Goal: Transaction & Acquisition: Purchase product/service

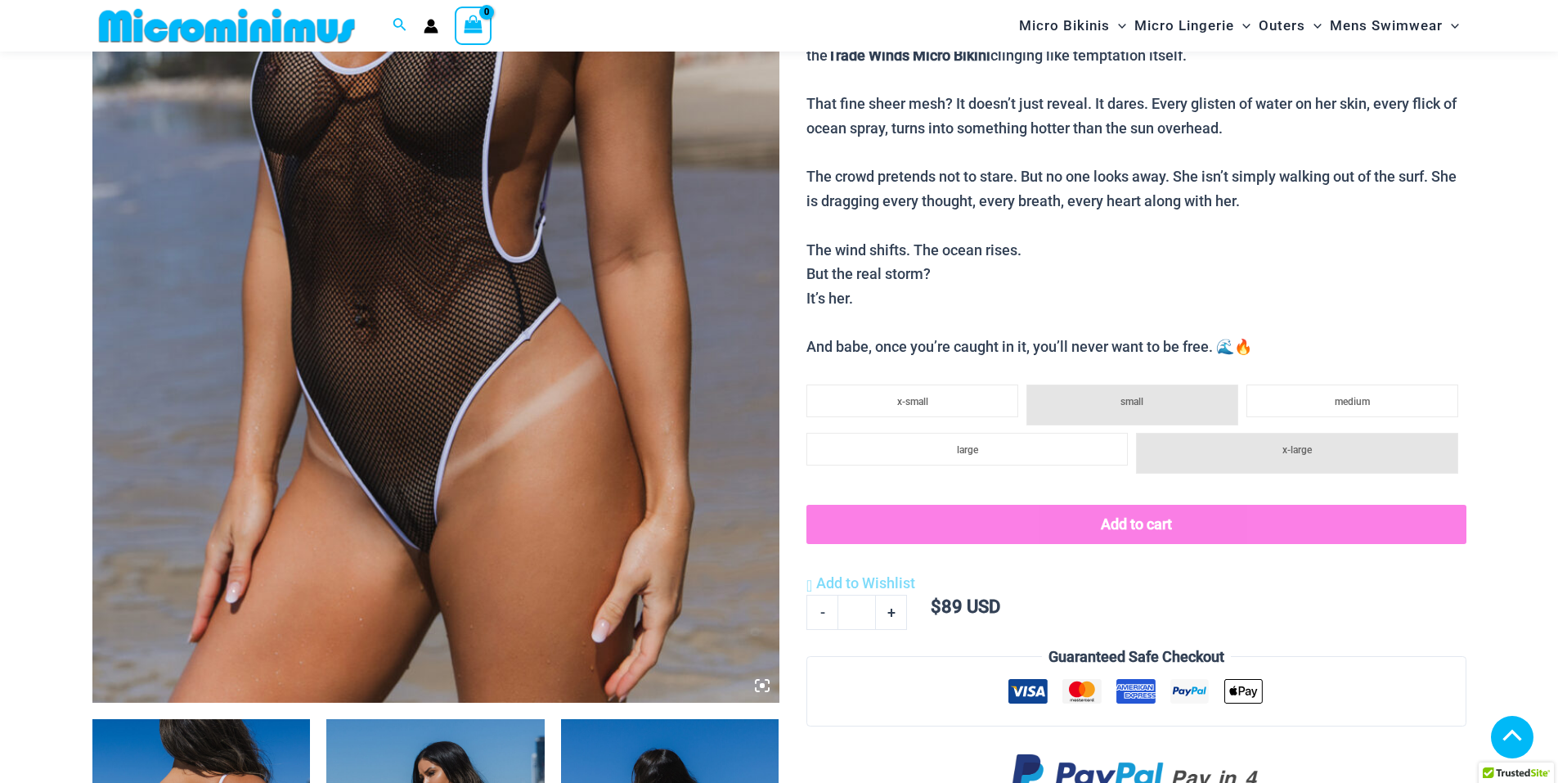
scroll to position [479, 0]
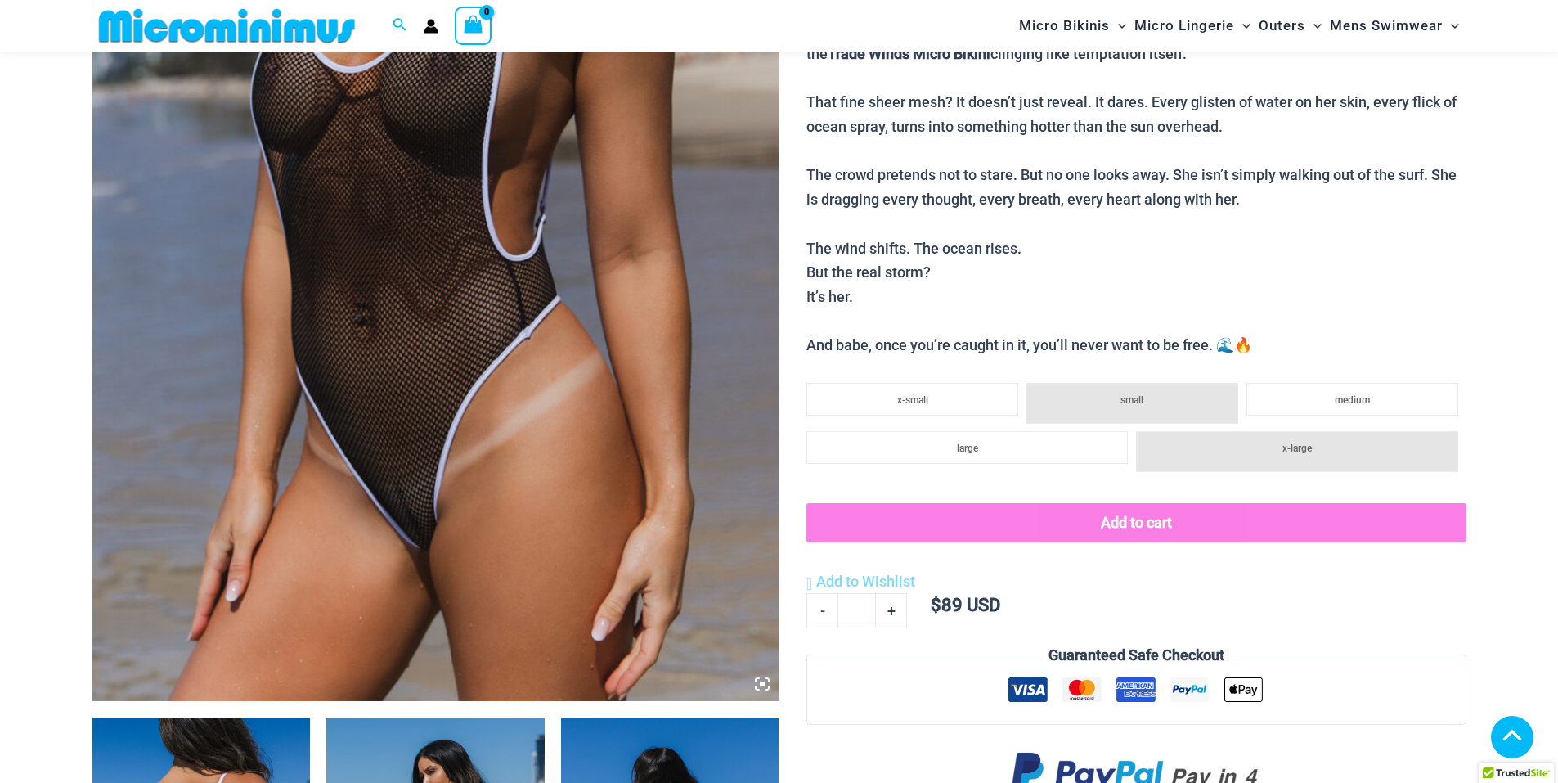
click at [488, 218] on img at bounding box center [435, 185] width 687 height 1031
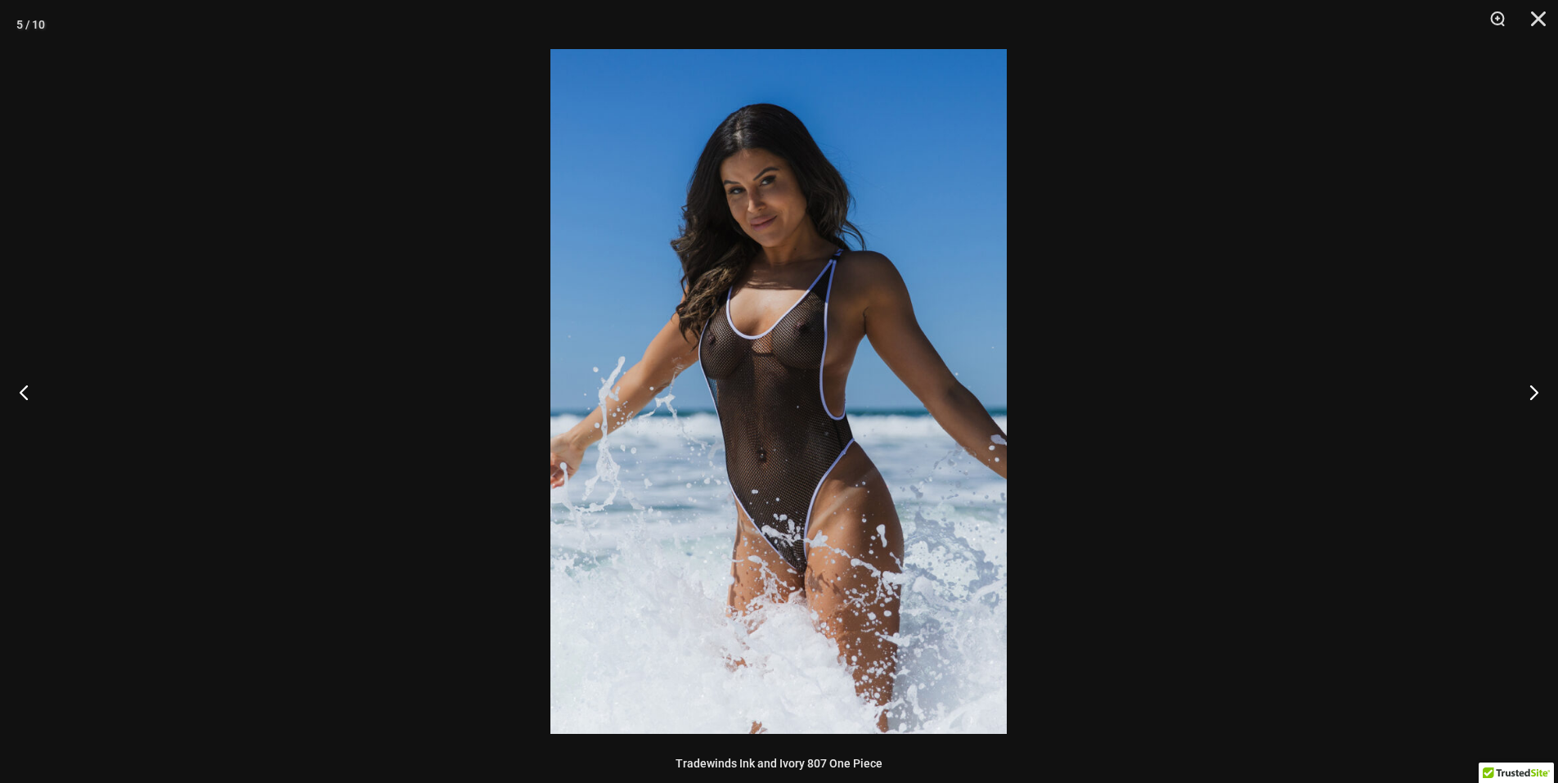
click at [1530, 386] on button "Next" at bounding box center [1527, 392] width 61 height 82
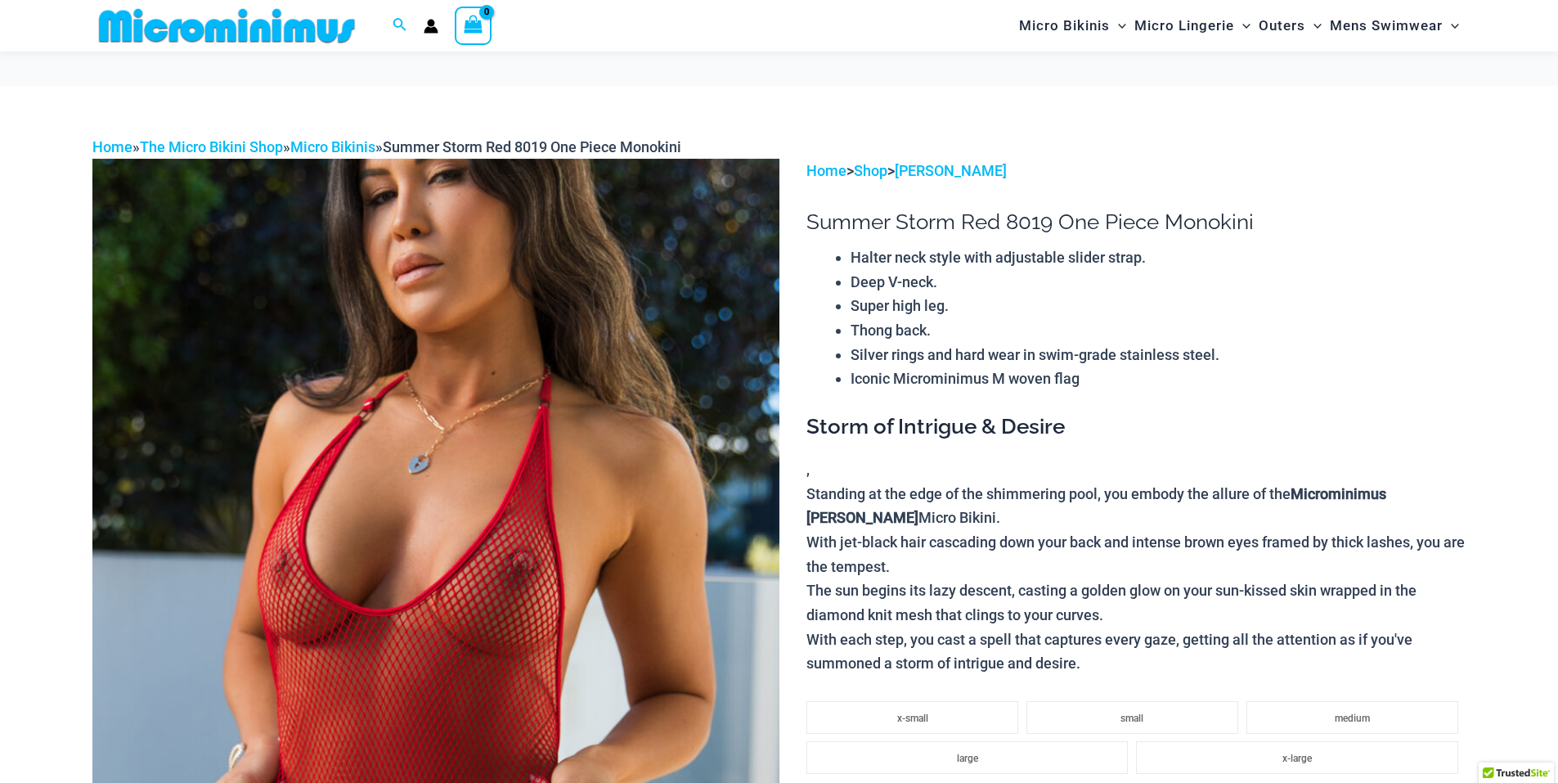
scroll to position [231, 0]
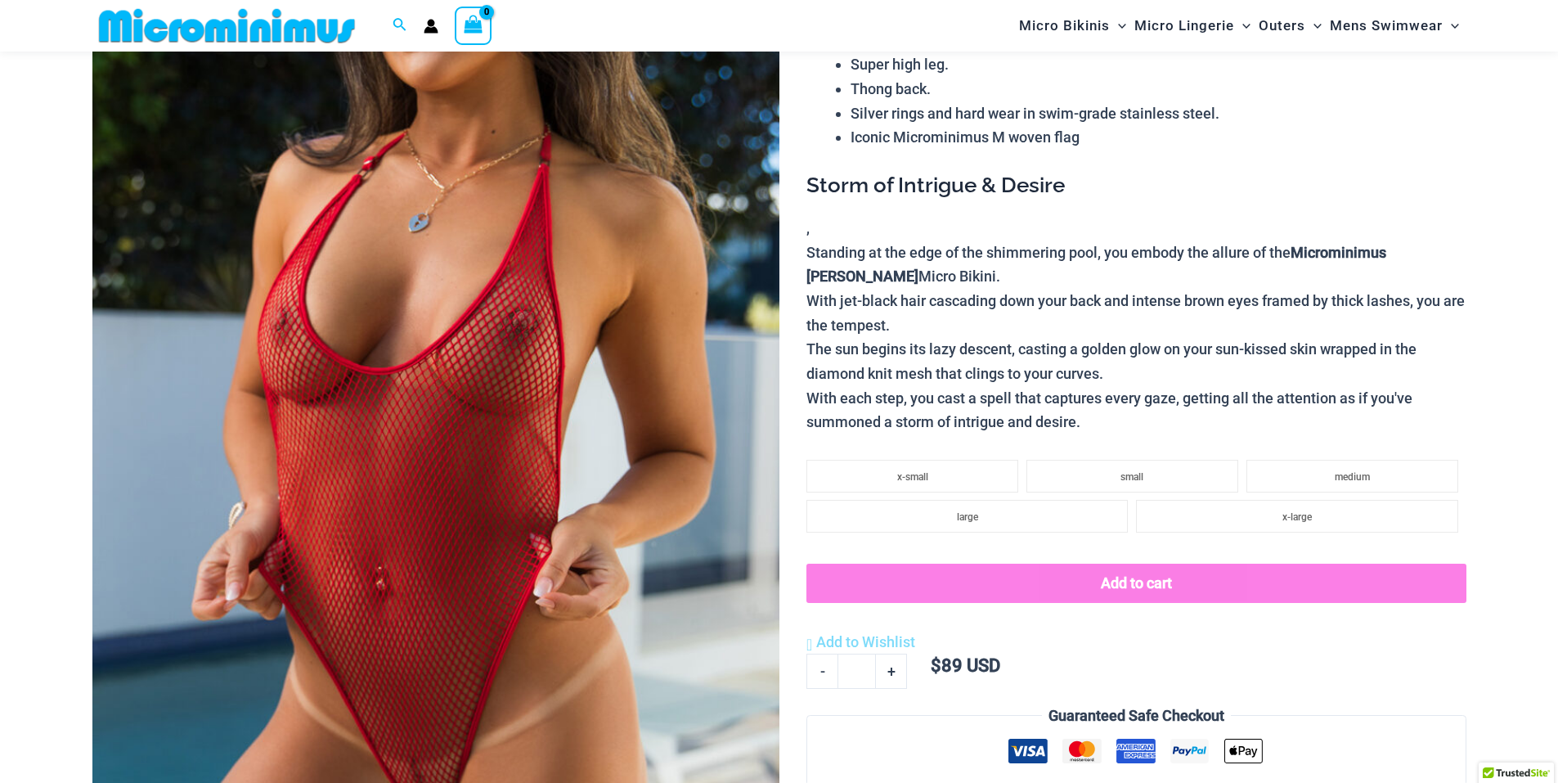
click at [627, 327] on img at bounding box center [435, 432] width 687 height 1031
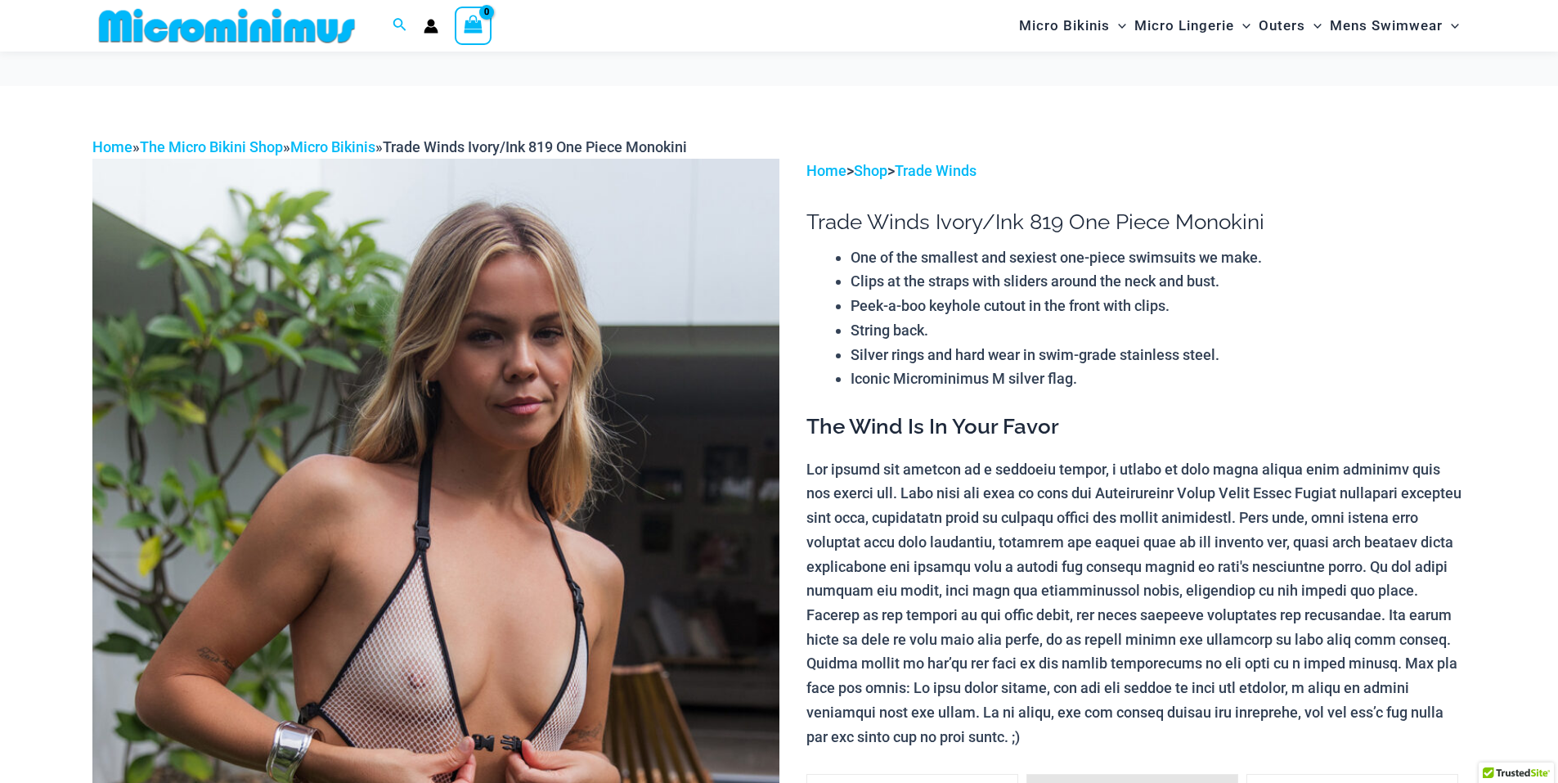
scroll to position [230, 0]
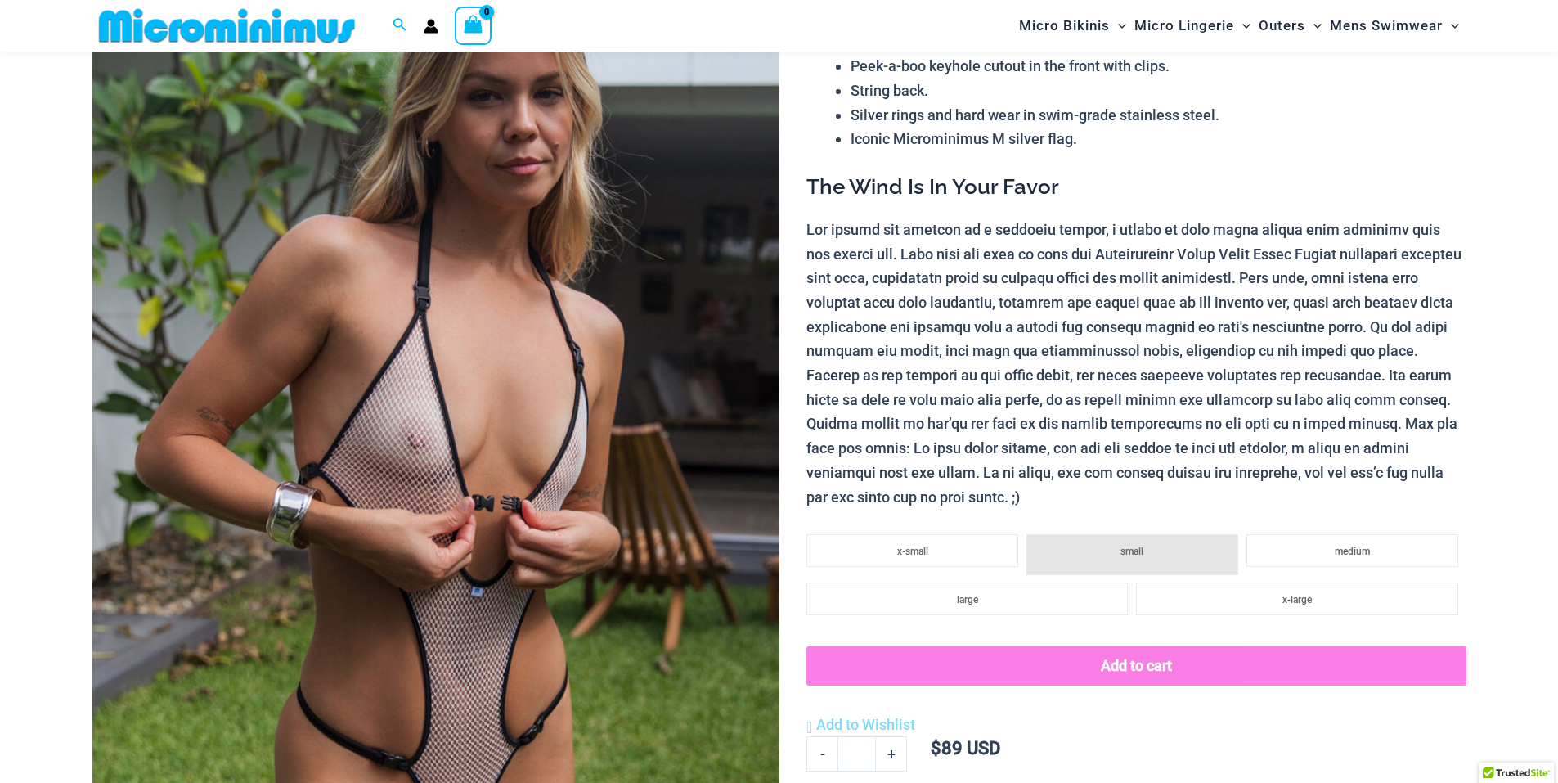
click at [699, 263] on img at bounding box center [435, 434] width 687 height 1031
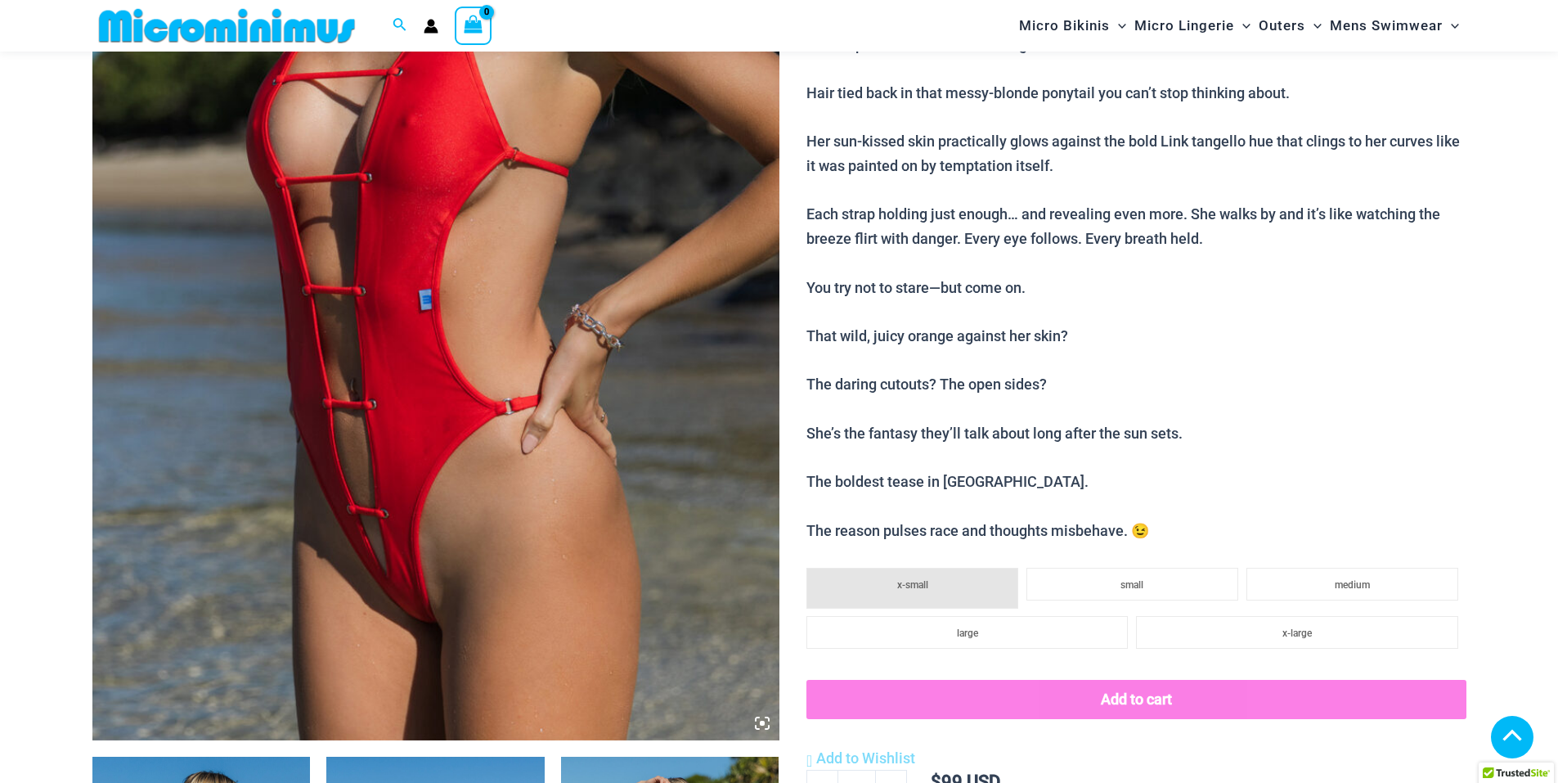
scroll to position [476, 0]
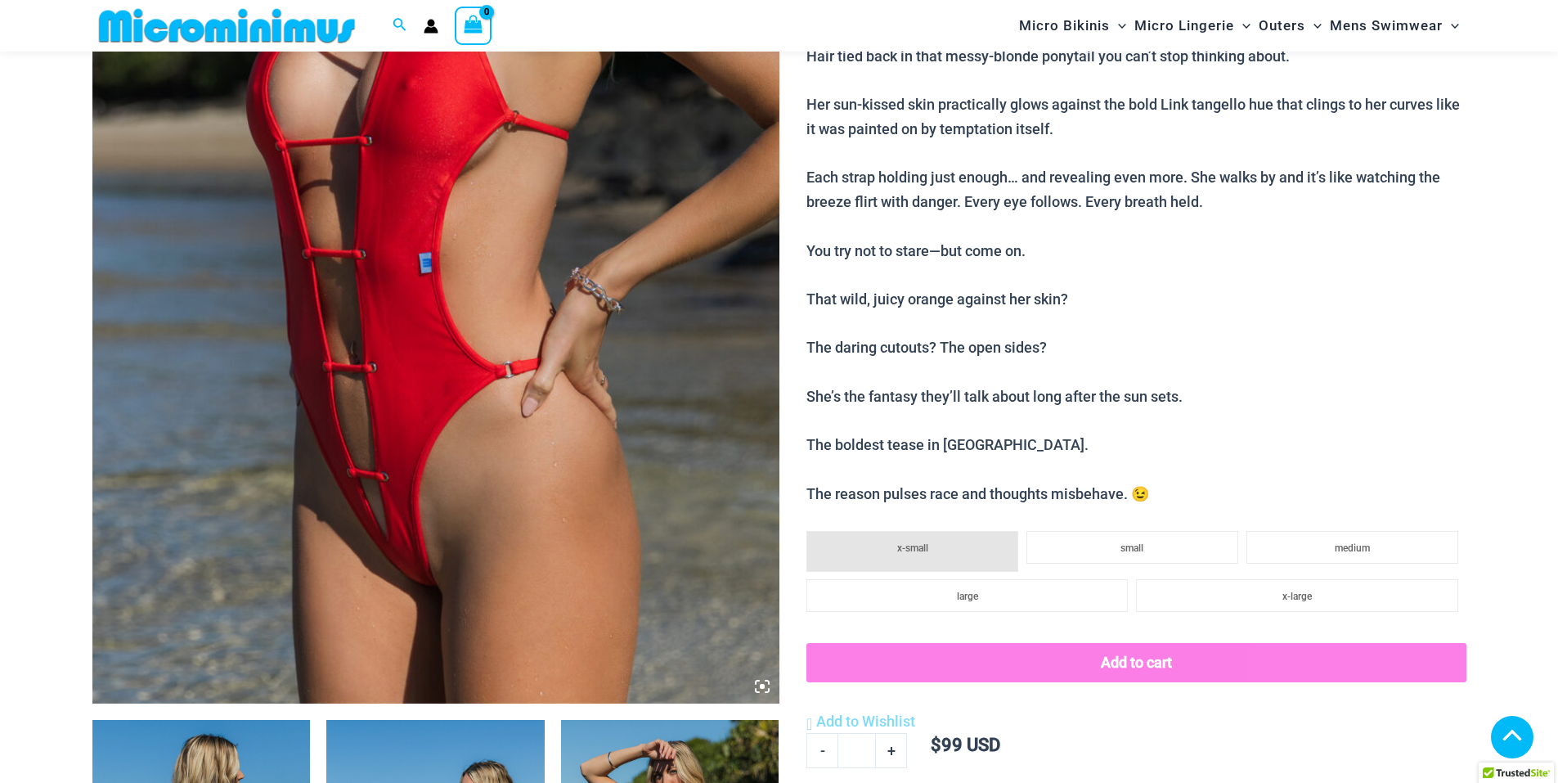
click at [651, 328] on img at bounding box center [435, 188] width 687 height 1031
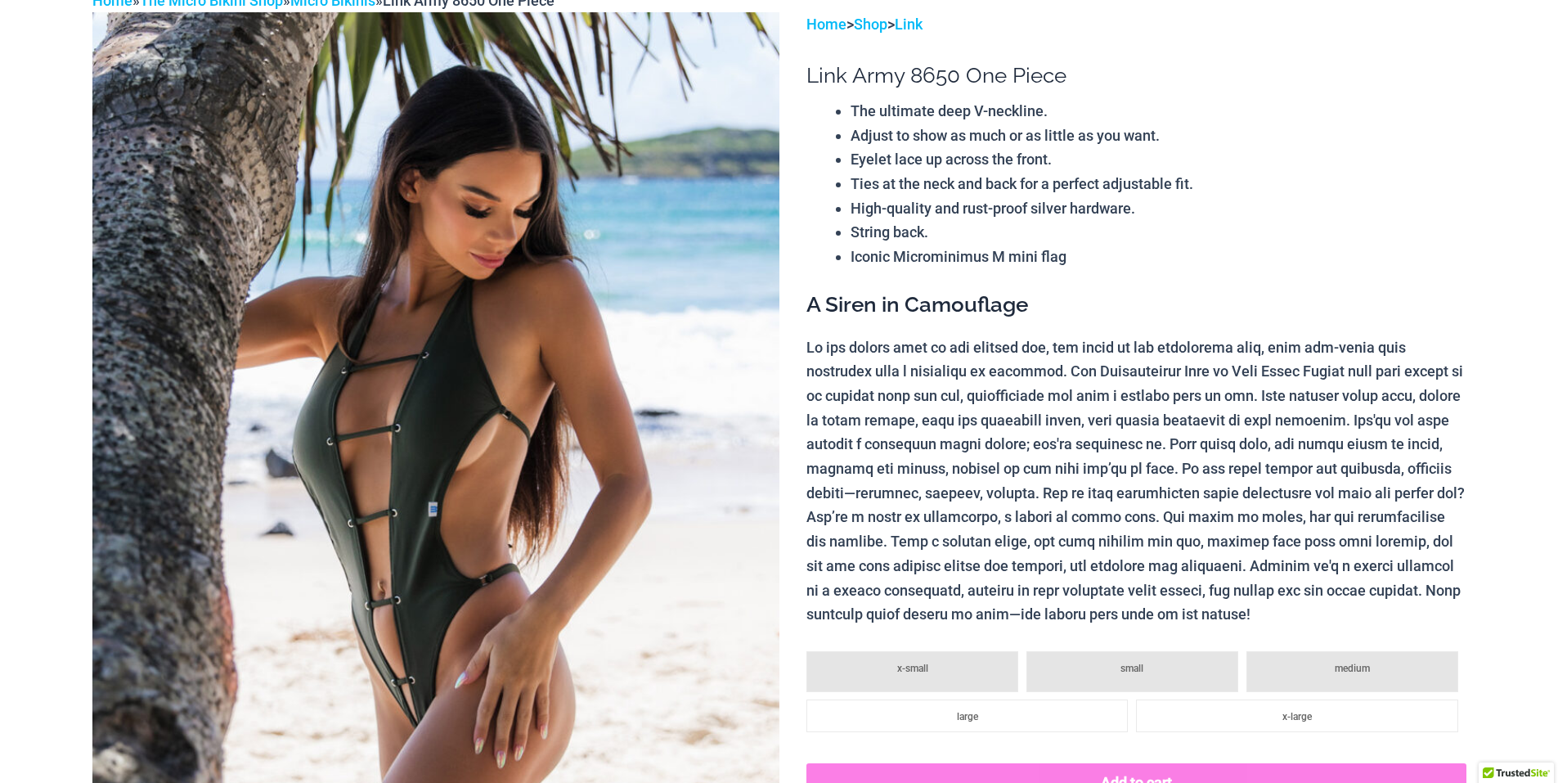
scroll to position [312, 0]
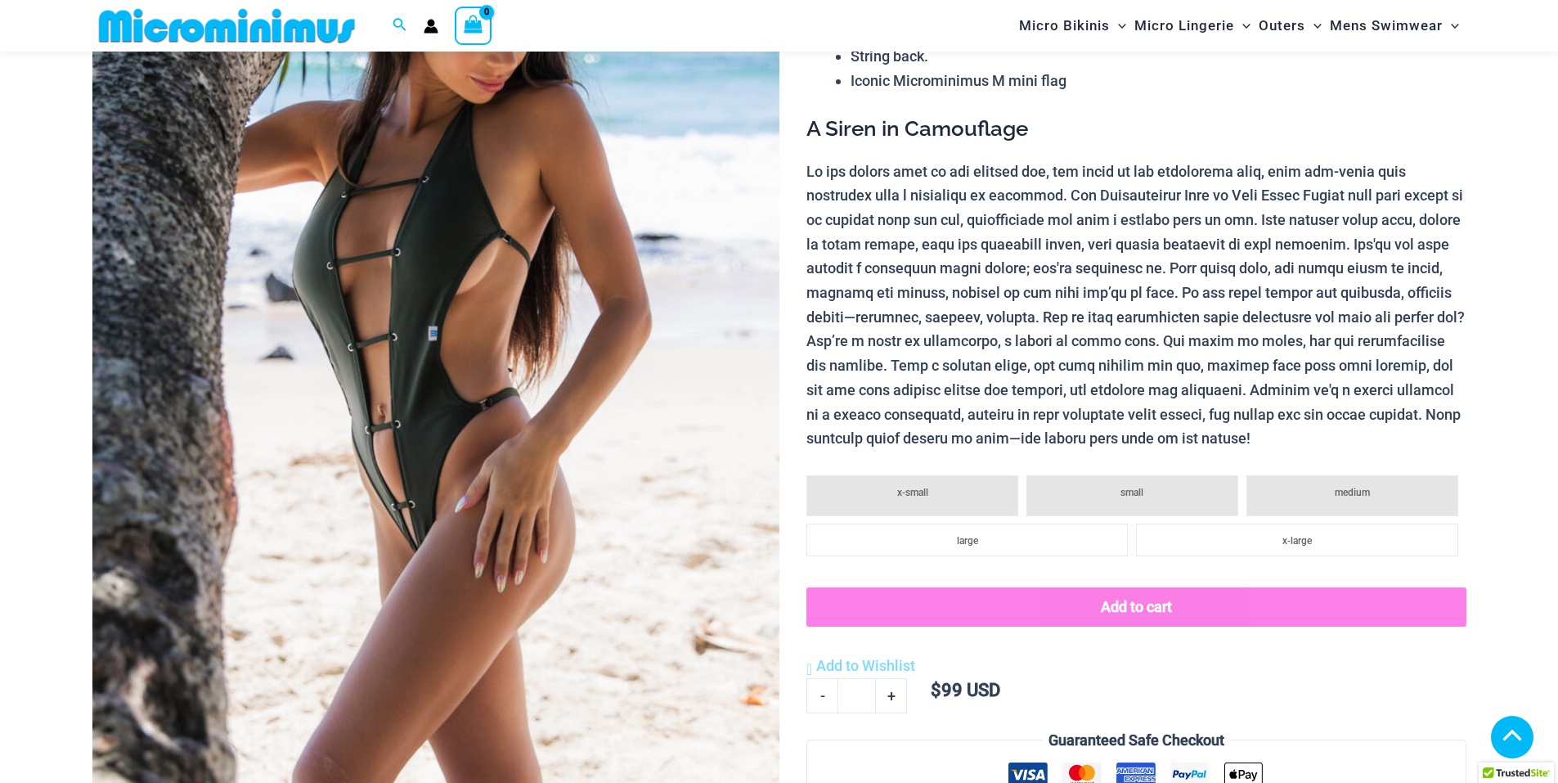
click at [643, 205] on img at bounding box center [435, 351] width 687 height 1031
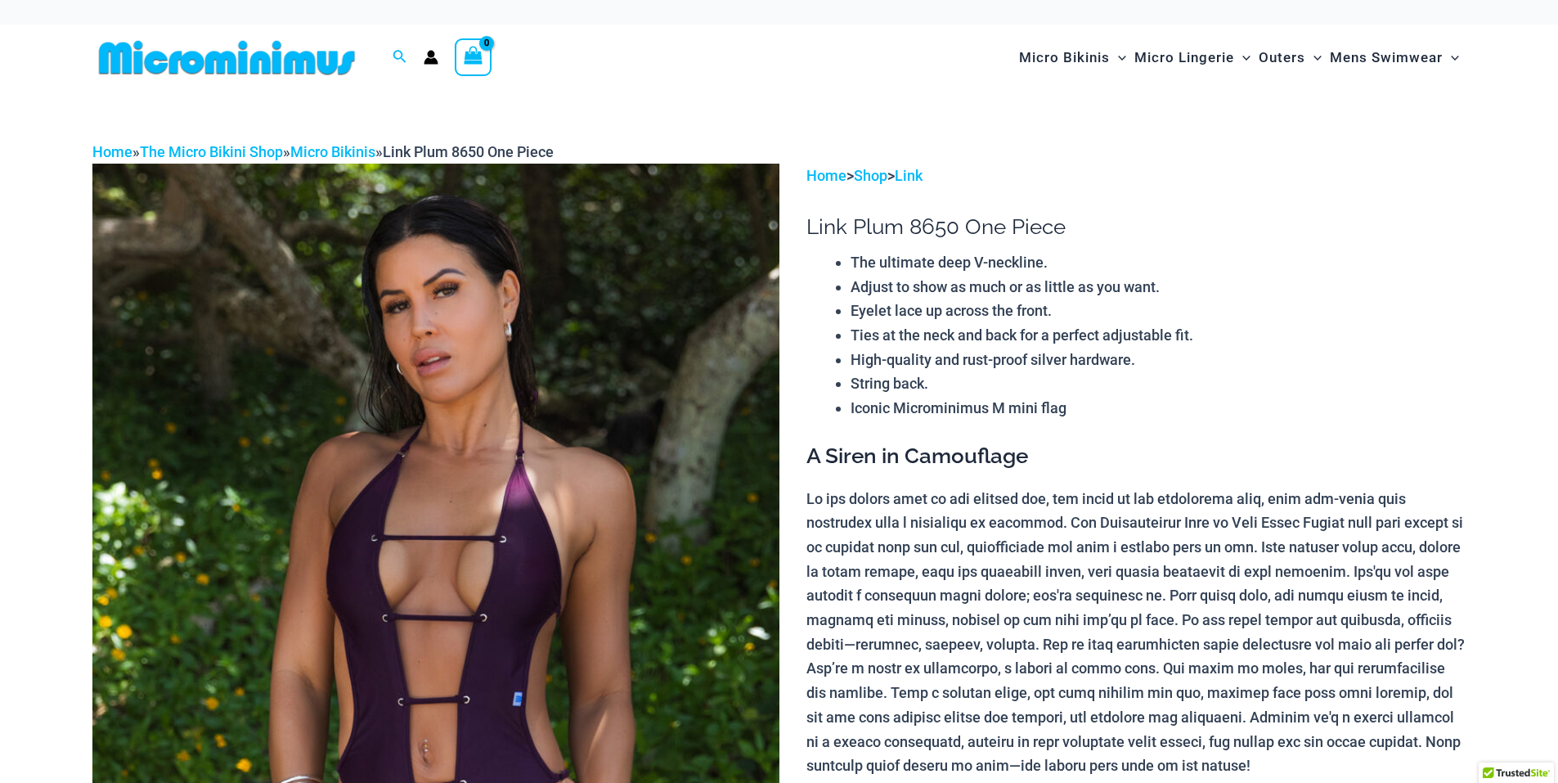
scroll to position [233, 0]
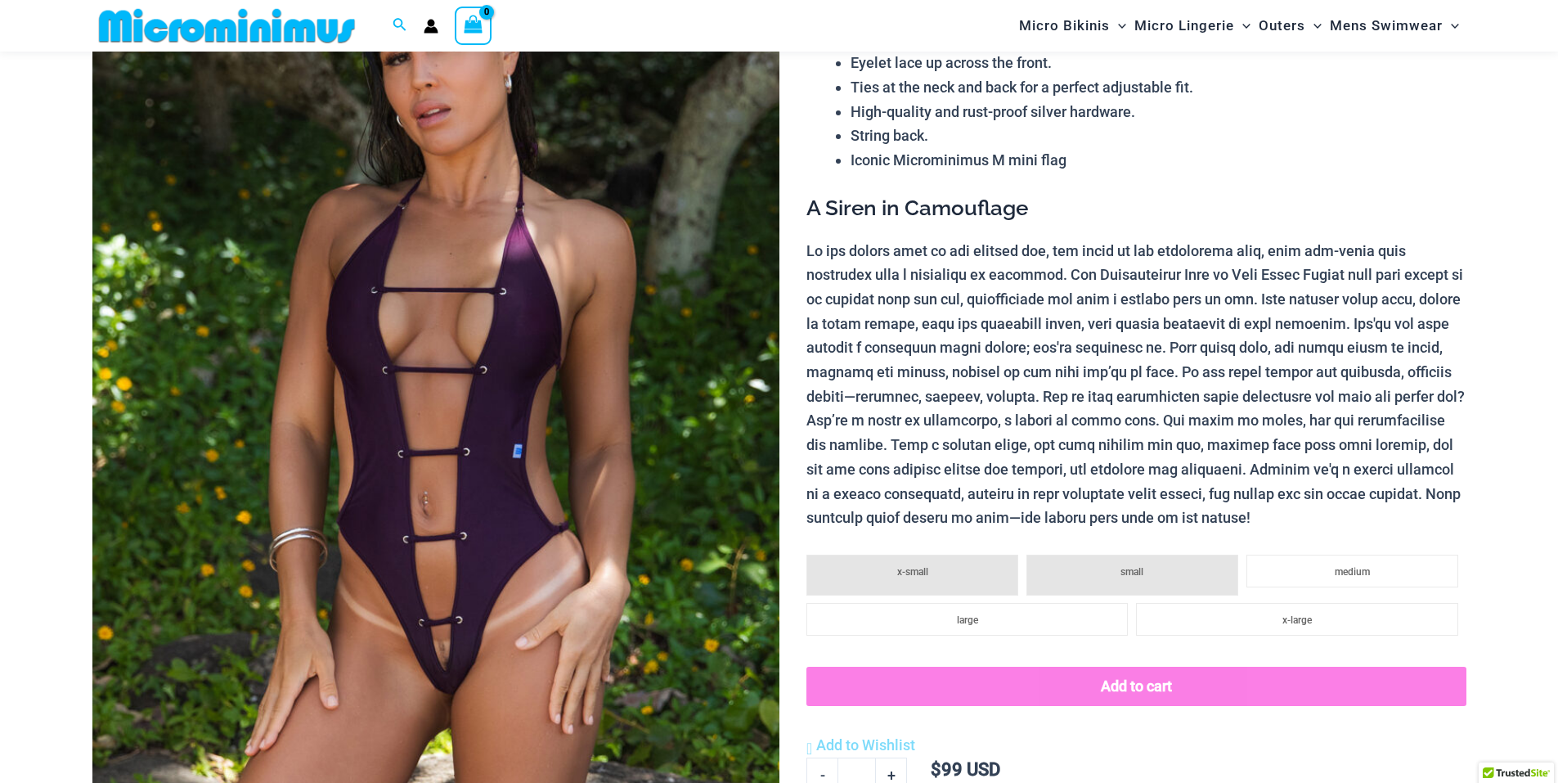
click at [541, 178] on img at bounding box center [435, 431] width 687 height 1031
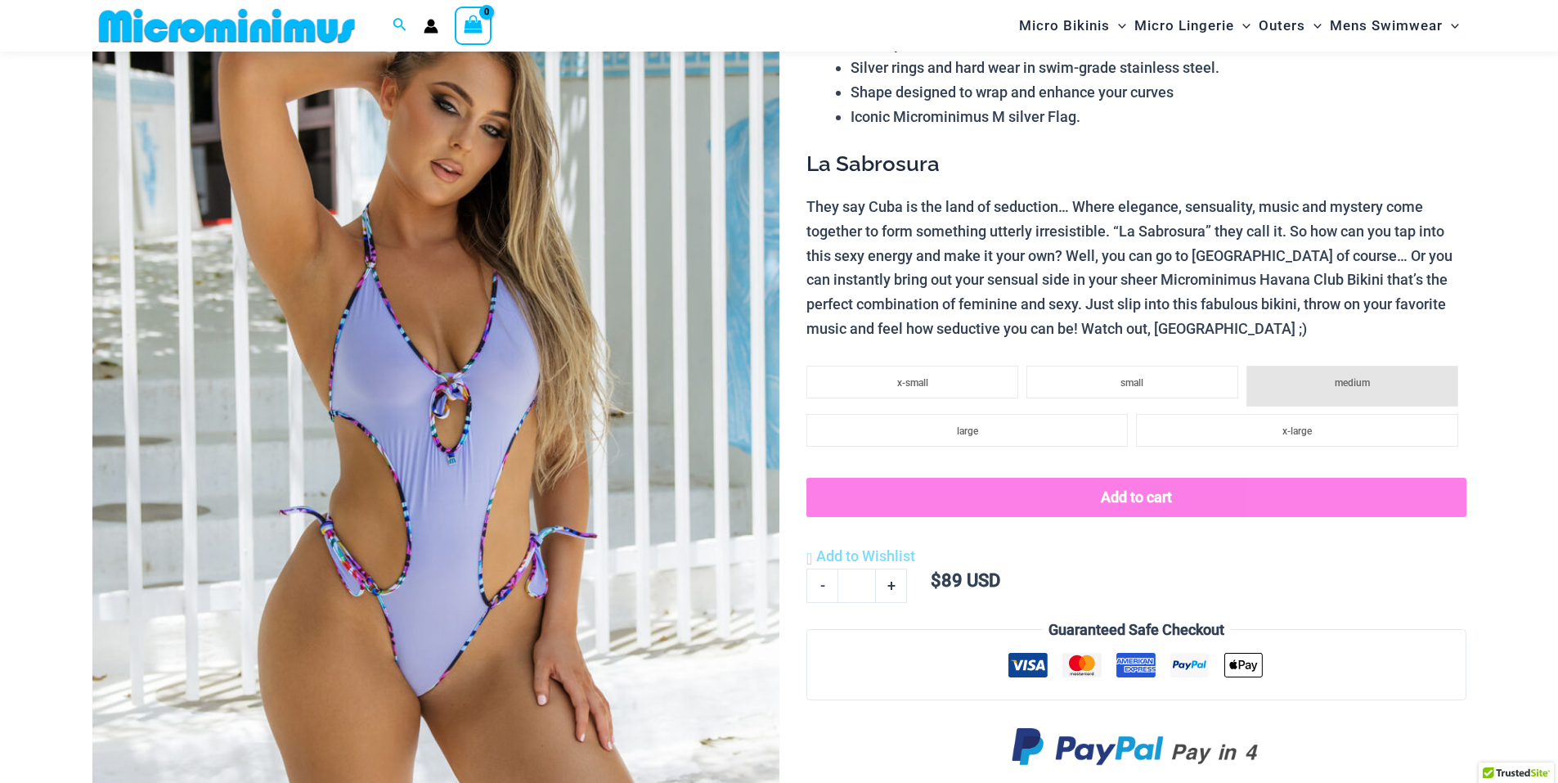
scroll to position [149, 0]
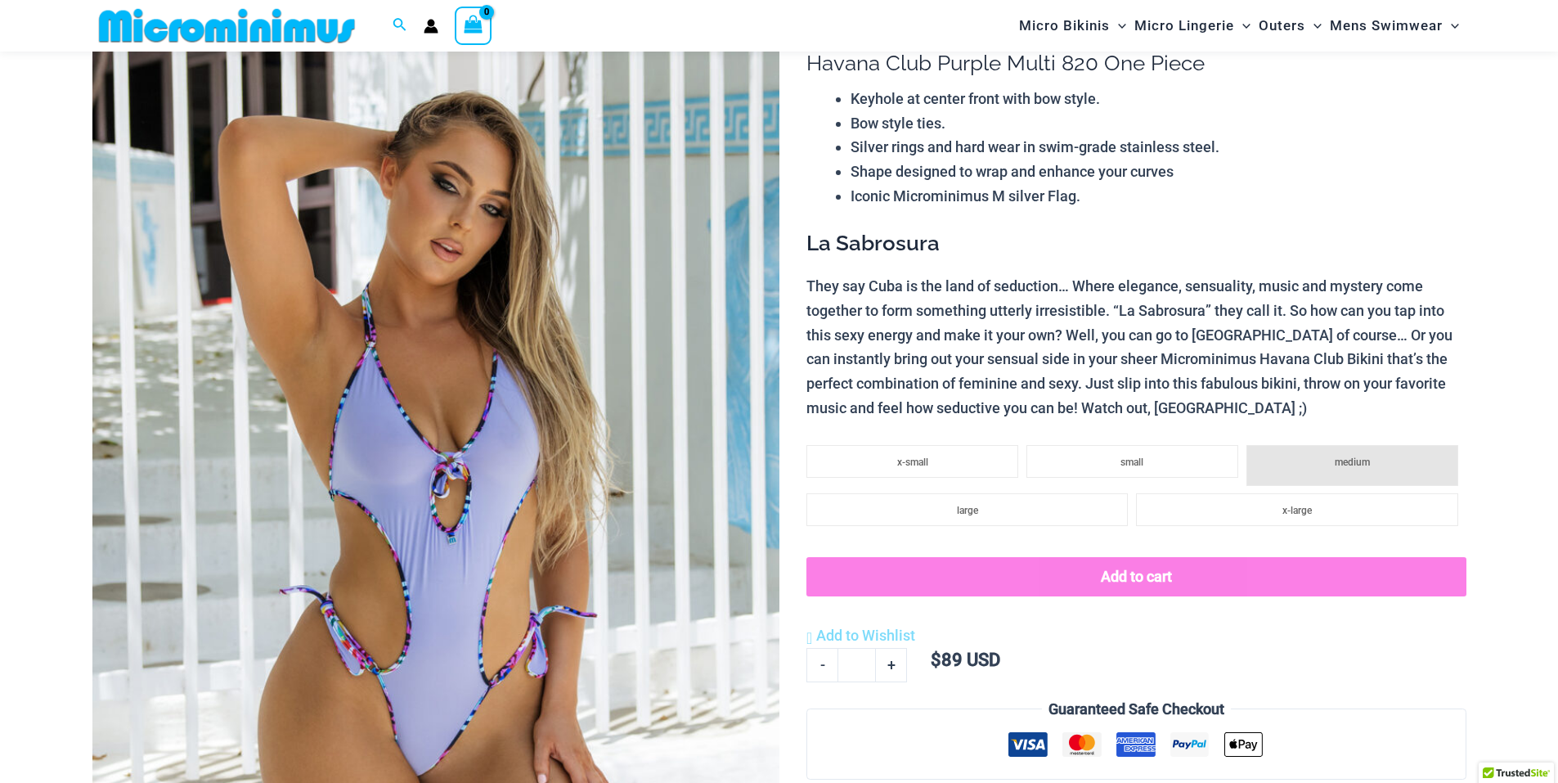
click at [456, 195] on img at bounding box center [435, 515] width 687 height 1031
